Goal: Transaction & Acquisition: Book appointment/travel/reservation

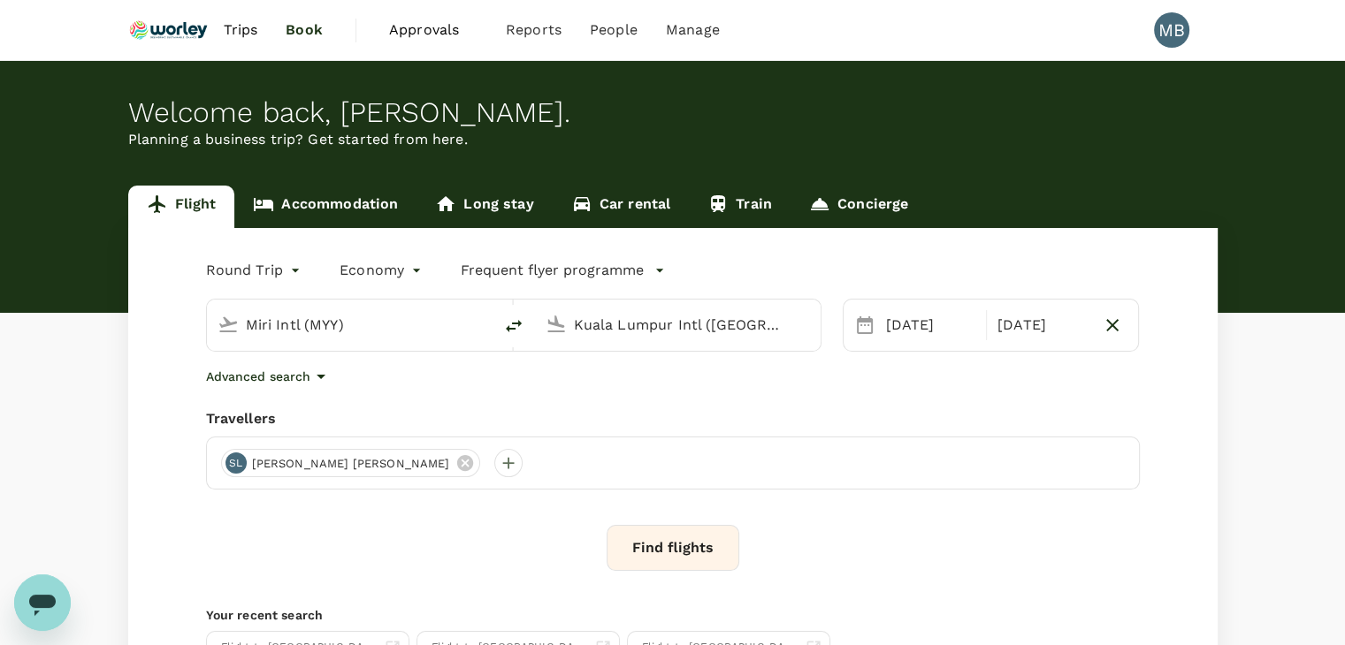
click at [513, 318] on icon "delete" at bounding box center [513, 326] width 21 height 21
type input "Kuala Lumpur Intl ([GEOGRAPHIC_DATA])"
click at [587, 316] on input "Miri Intl (MYY)" at bounding box center [678, 324] width 209 height 27
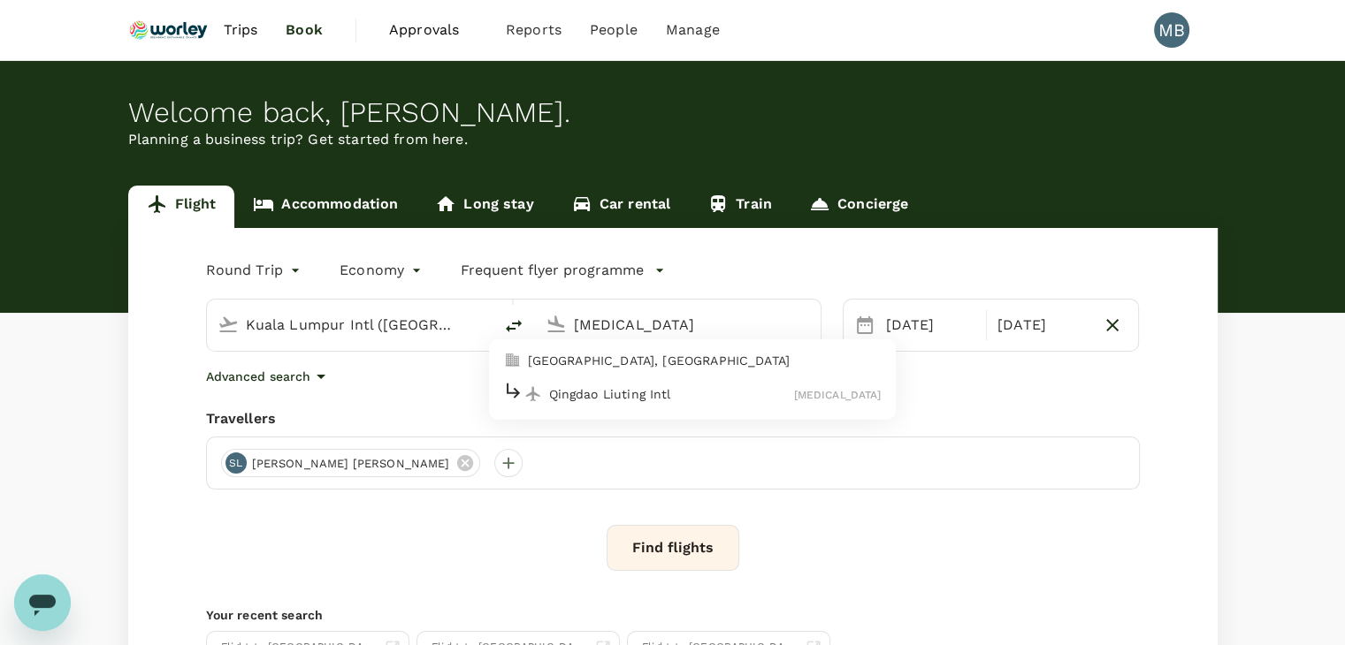
click at [608, 399] on p "Qingdao Liuting Intl" at bounding box center [671, 394] width 245 height 18
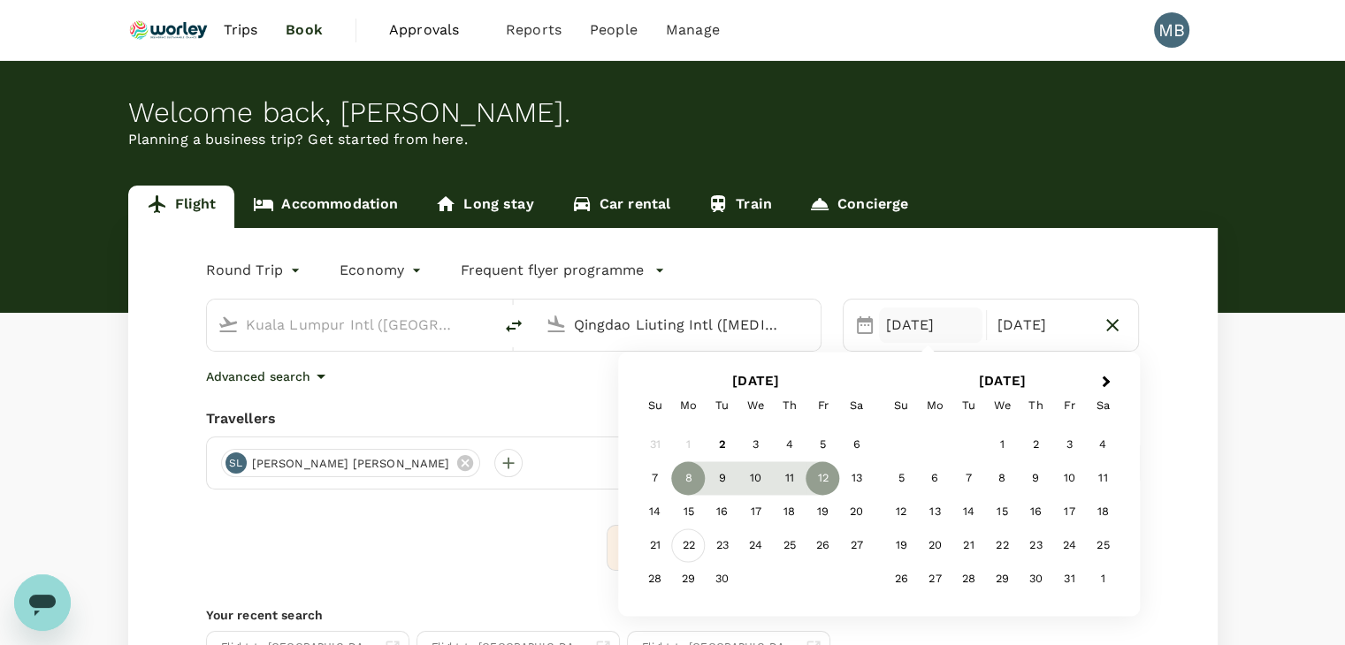
type input "Qingdao Liuting Intl ([MEDICAL_DATA])"
click at [682, 548] on div "22" at bounding box center [689, 546] width 34 height 34
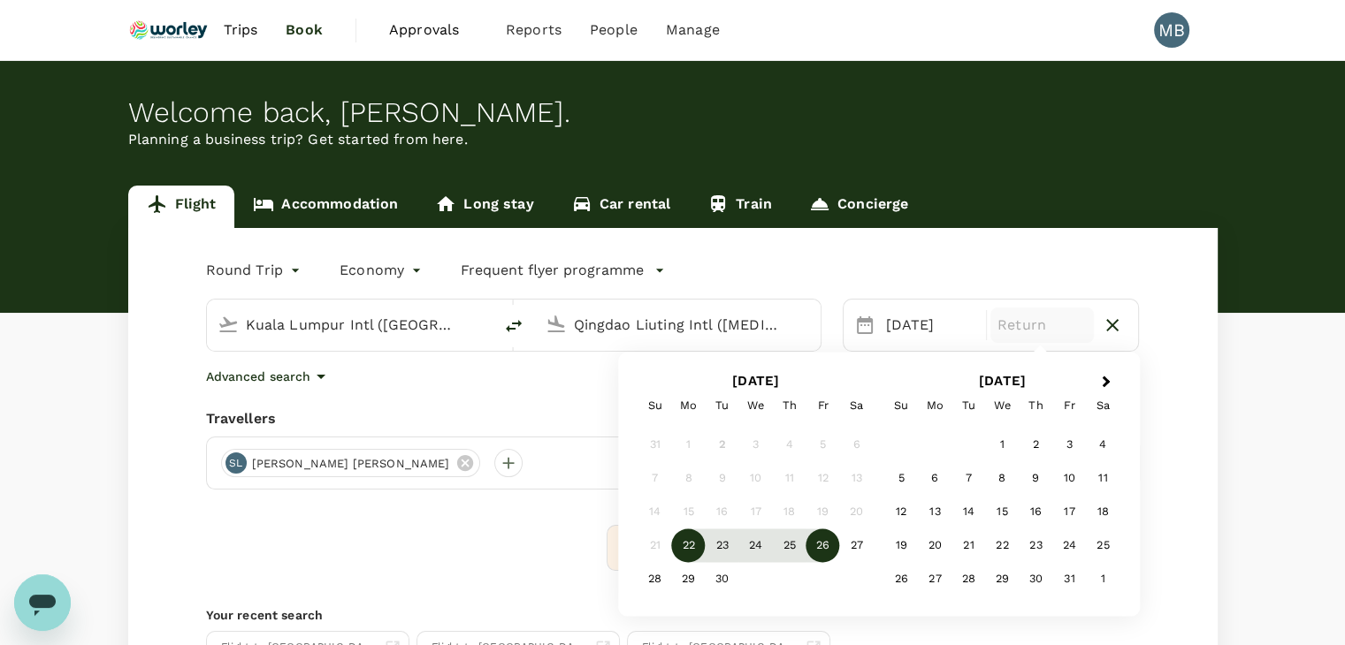
click at [819, 554] on div "26" at bounding box center [823, 546] width 34 height 34
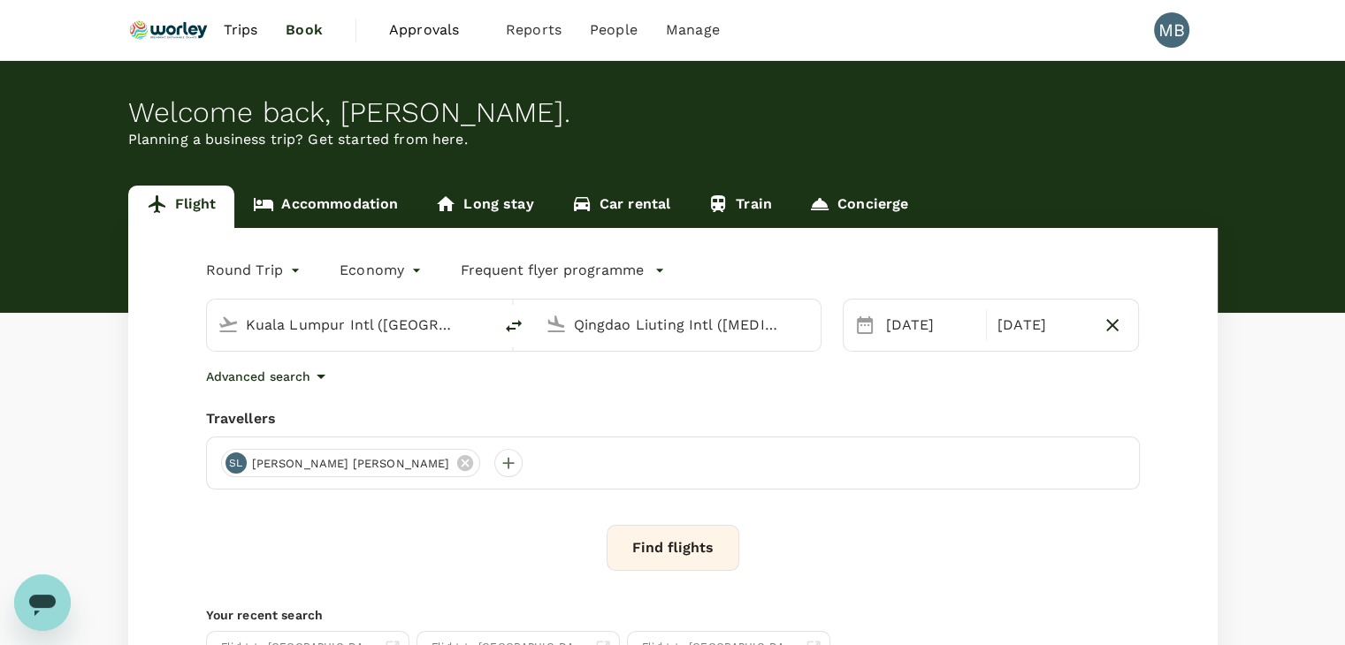
click at [707, 545] on button "Find flights" at bounding box center [672, 548] width 133 height 46
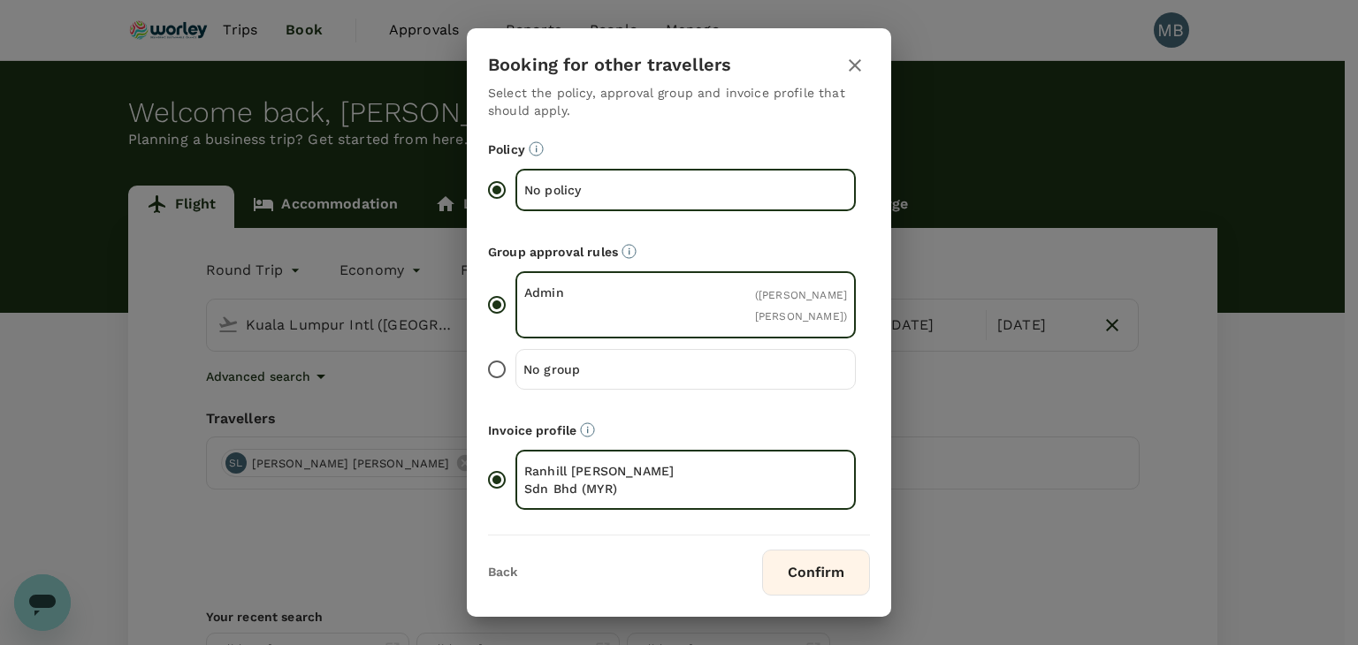
click at [804, 545] on div "Back Confirm" at bounding box center [679, 566] width 424 height 60
click at [804, 550] on button "Confirm" at bounding box center [816, 573] width 108 height 46
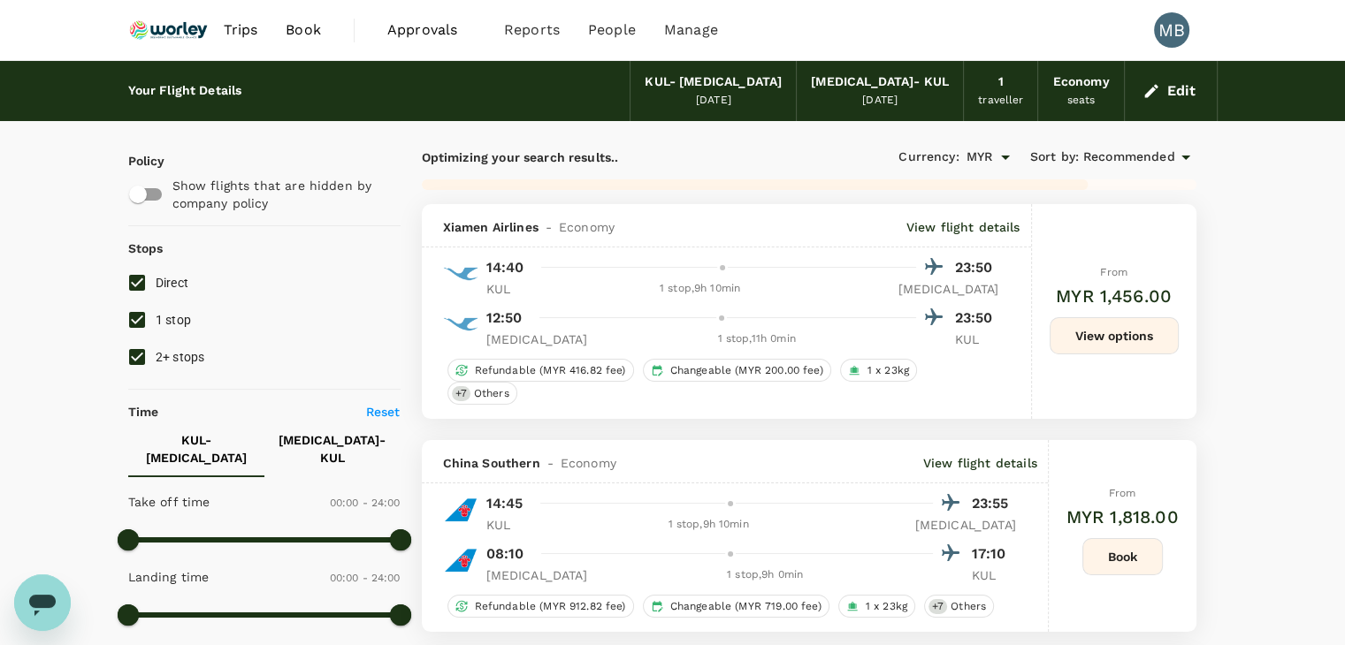
click at [141, 316] on input "1 stop" at bounding box center [136, 319] width 37 height 37
checkbox input "false"
click at [131, 360] on input "2+ stops" at bounding box center [136, 357] width 37 height 37
checkbox input "false"
type input "1765"
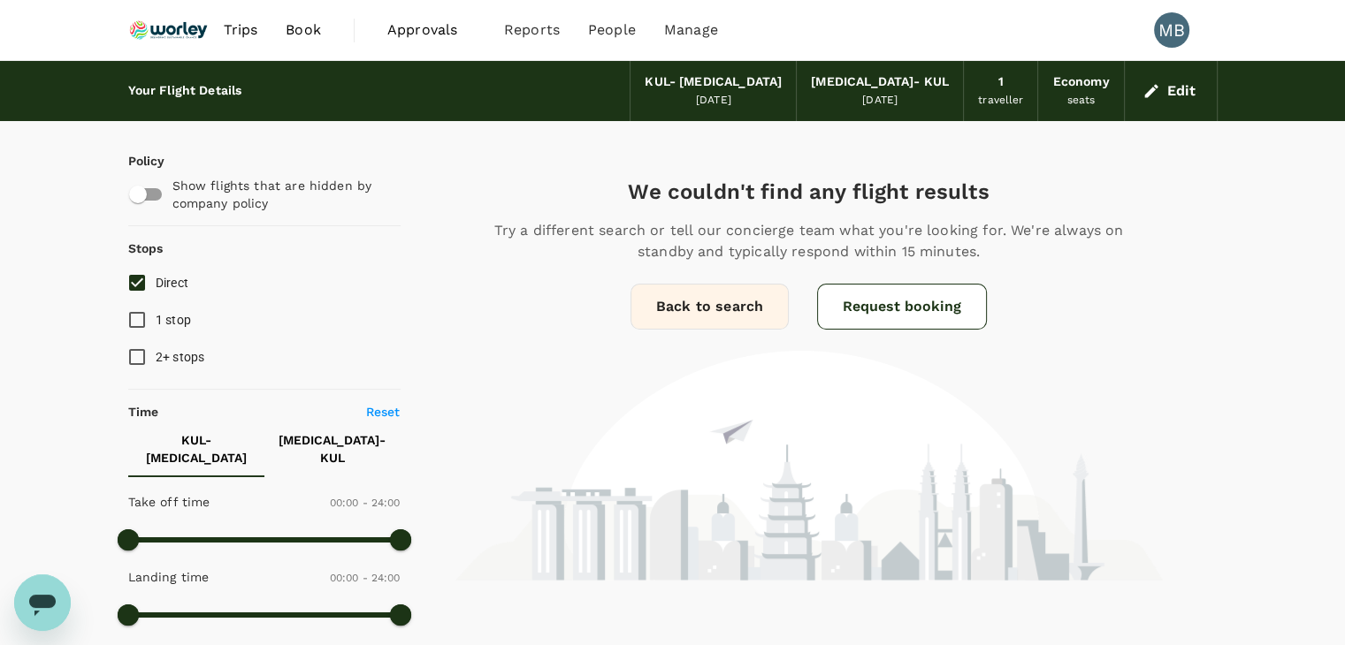
click at [137, 283] on input "Direct" at bounding box center [136, 282] width 37 height 37
checkbox input "false"
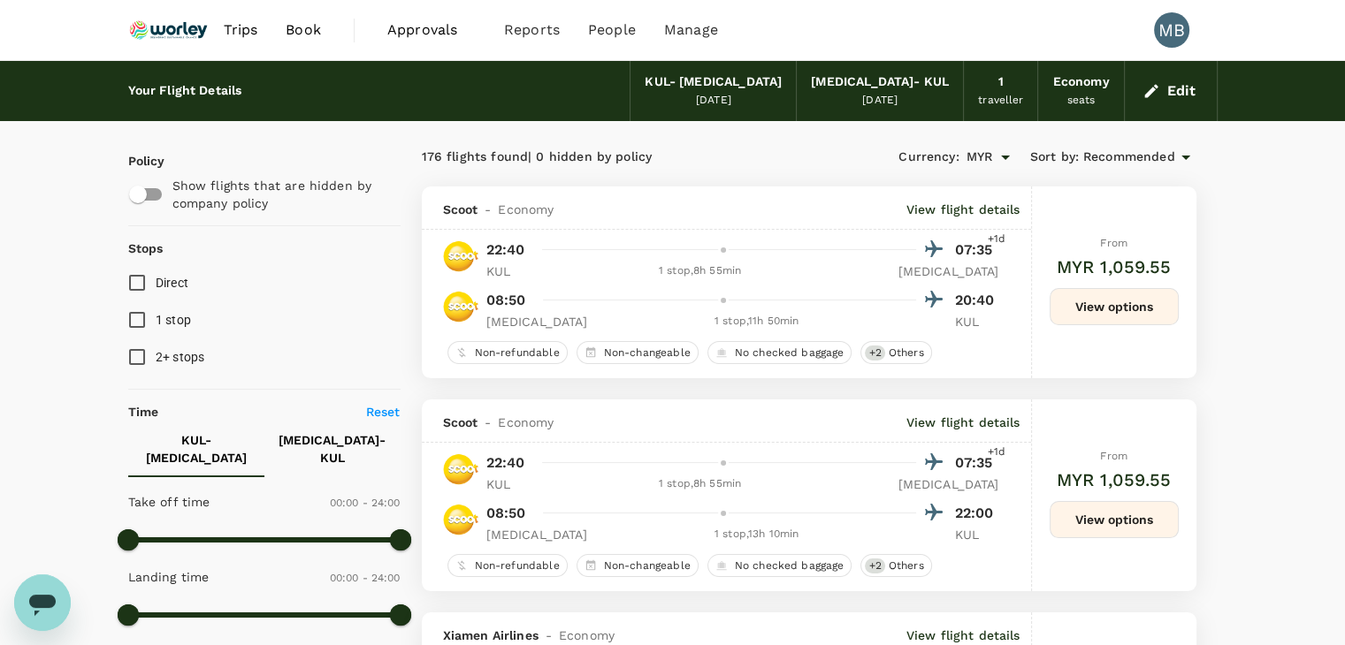
click at [140, 319] on input "1 stop" at bounding box center [136, 319] width 37 height 37
click at [139, 317] on input "1 stop" at bounding box center [136, 319] width 37 height 37
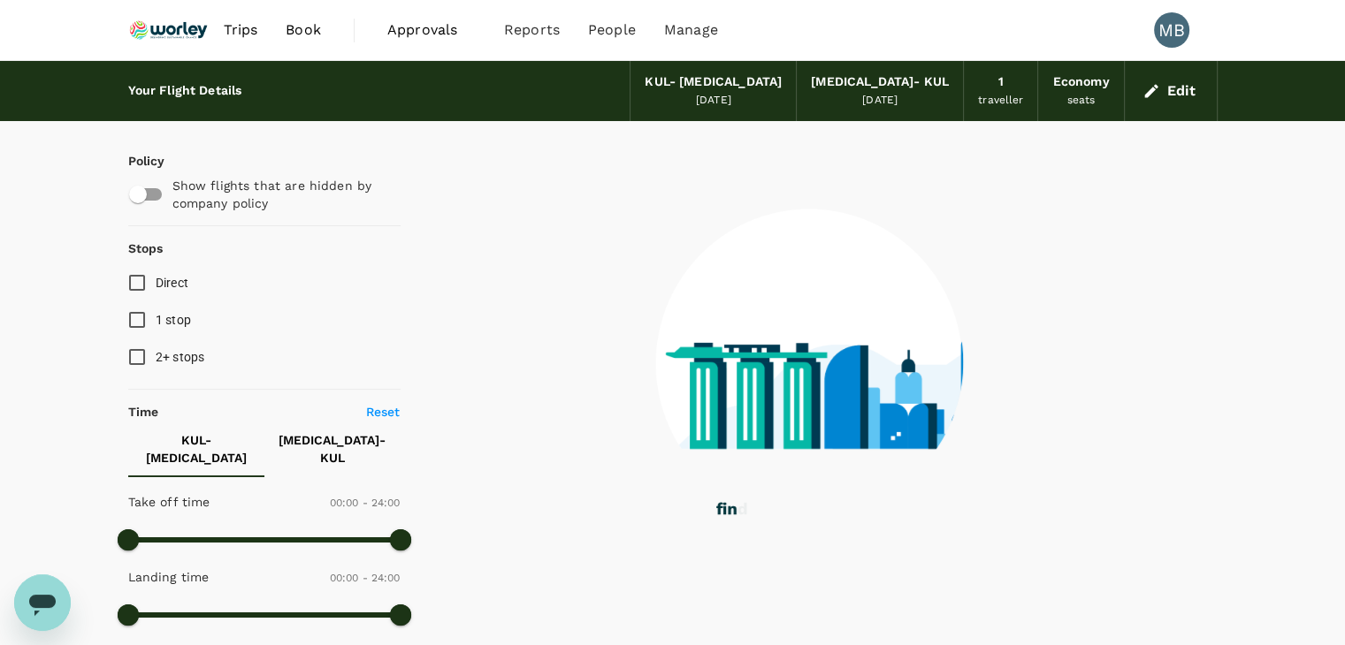
click at [139, 317] on input "1 stop" at bounding box center [136, 319] width 37 height 37
checkbox input "true"
